Goal: Find contact information: Find contact information

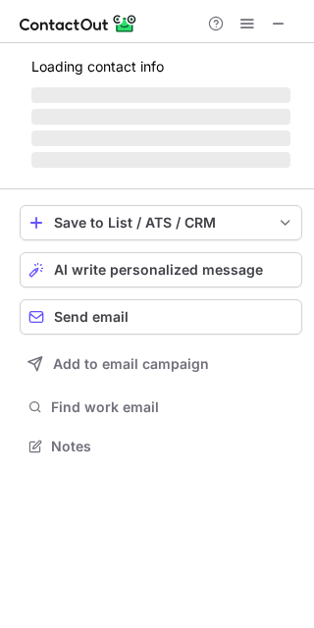
scroll to position [433, 314]
click at [304, 174] on div "Loading contact info ‌ ‌ ‌ ‌ Save to List / ATS / CRM List Select Lever Connect…" at bounding box center [157, 259] width 314 height 433
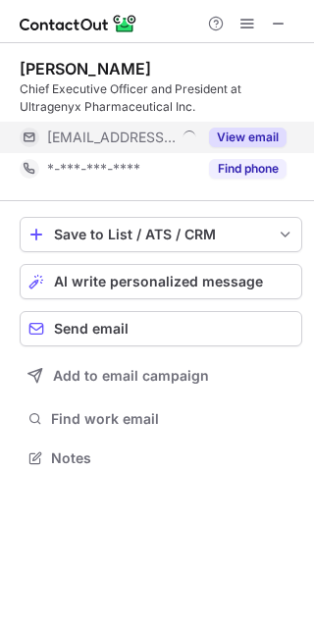
click at [245, 140] on button "View email" at bounding box center [247, 138] width 77 height 20
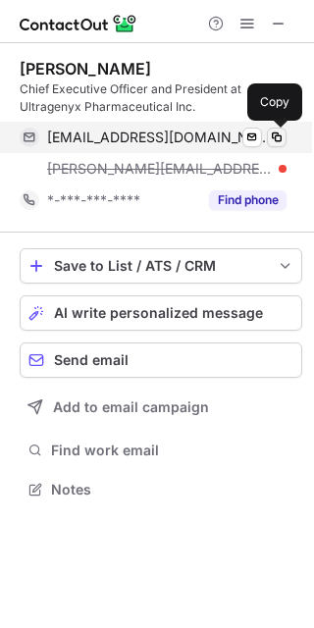
click at [274, 141] on span at bounding box center [277, 137] width 16 height 16
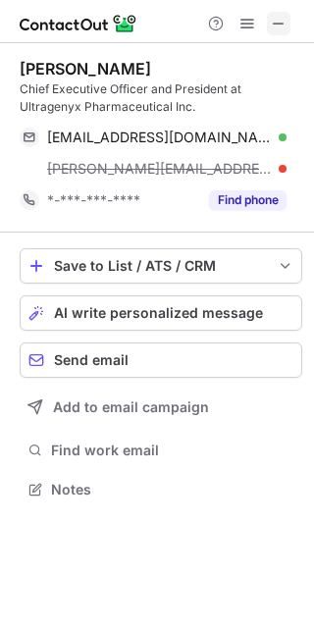
click at [288, 15] on button at bounding box center [279, 24] width 24 height 24
